Goal: Task Accomplishment & Management: Use online tool/utility

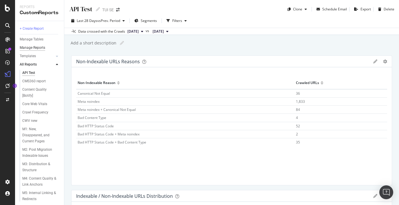
scroll to position [55, 0]
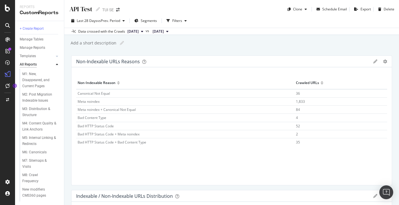
click at [32, 65] on div "All Reports" at bounding box center [28, 65] width 17 height 6
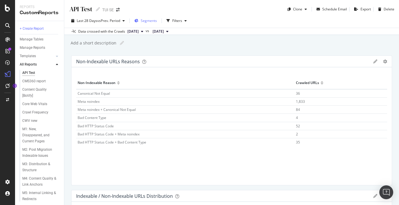
click at [156, 21] on span "Segments" at bounding box center [149, 20] width 16 height 5
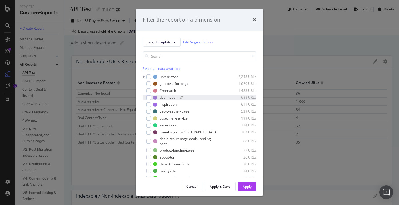
click at [167, 97] on div "destination" at bounding box center [168, 97] width 18 height 5
click at [249, 189] on div "Apply" at bounding box center [246, 187] width 9 height 9
